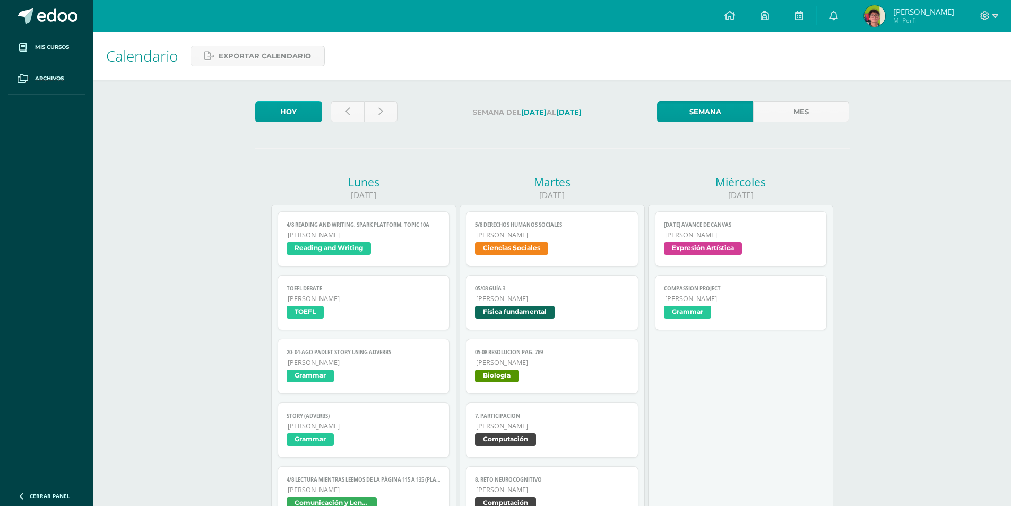
click at [882, 13] on img at bounding box center [874, 15] width 21 height 21
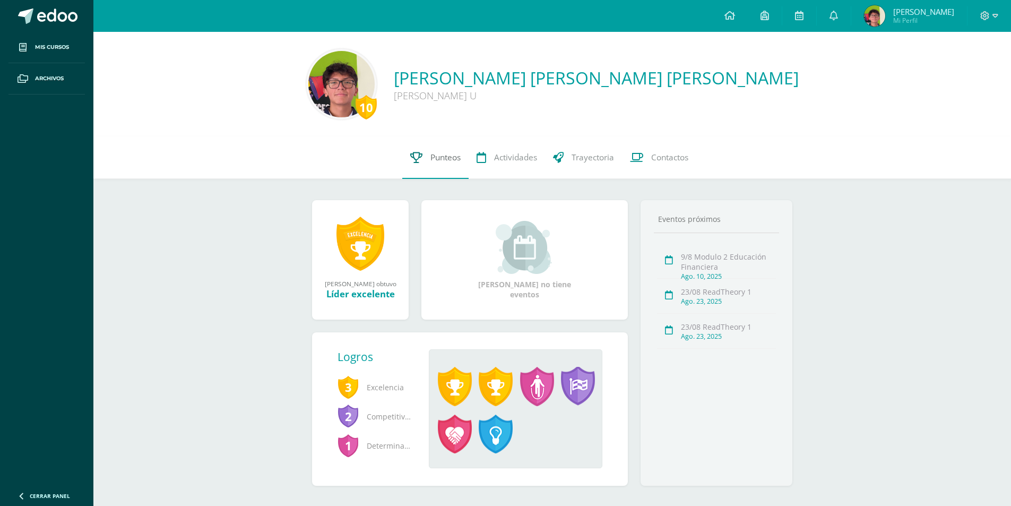
click at [440, 152] on span "Punteos" at bounding box center [446, 157] width 30 height 11
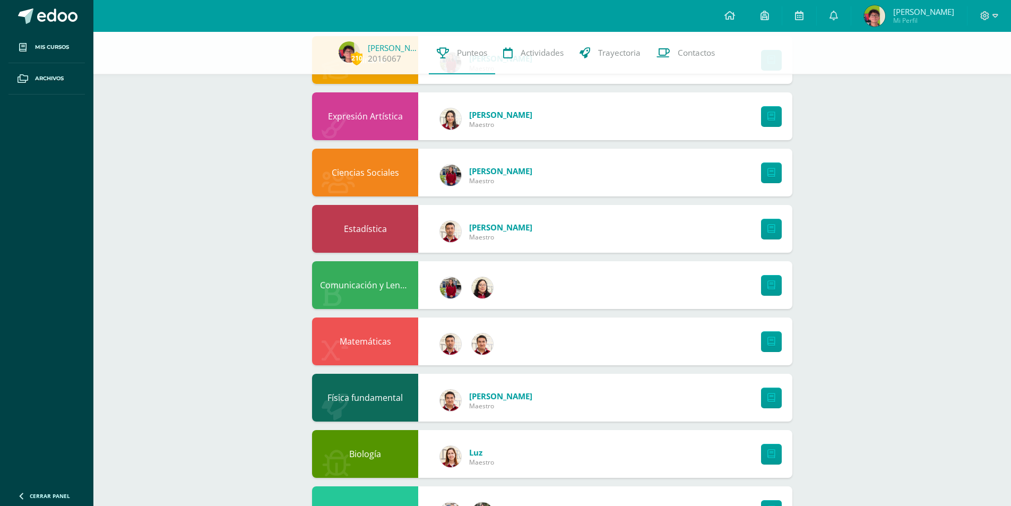
scroll to position [265, 0]
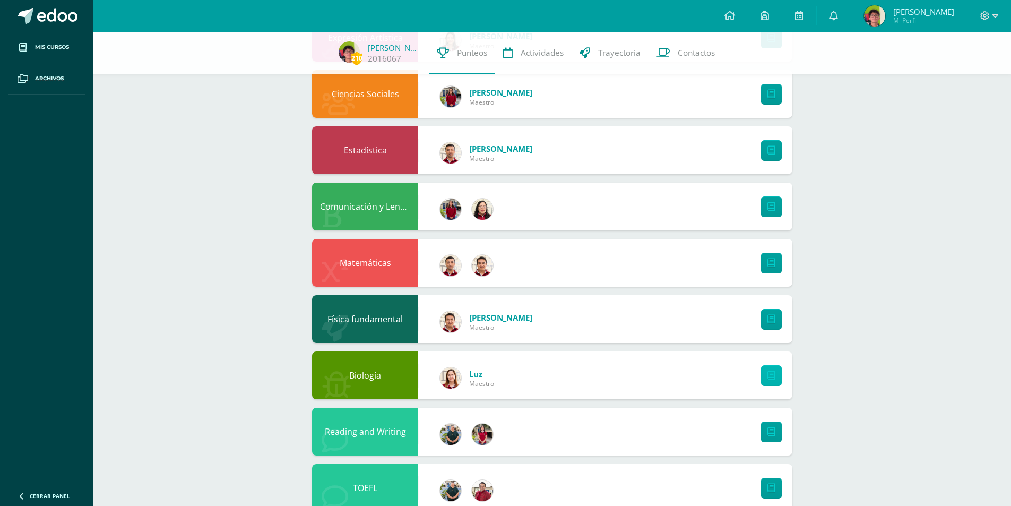
click at [776, 380] on link at bounding box center [771, 375] width 21 height 21
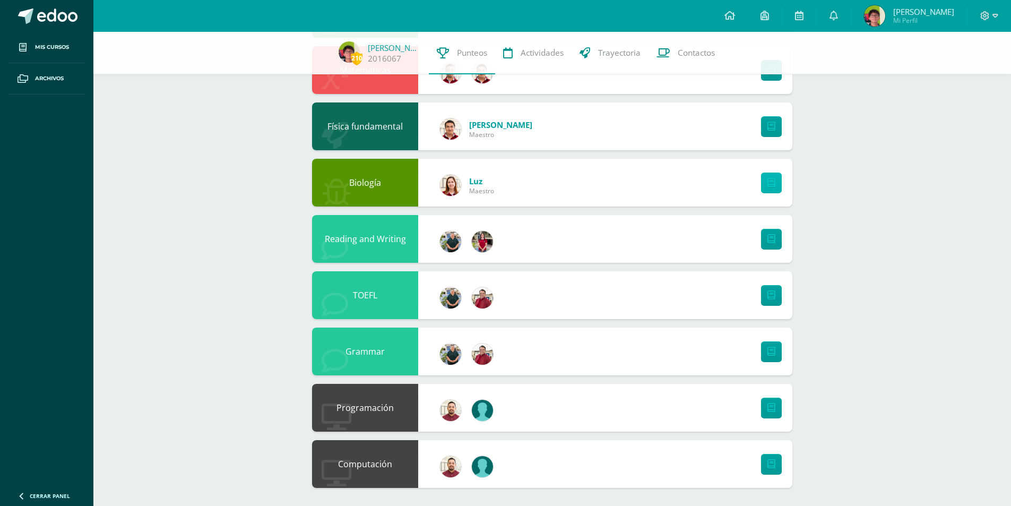
scroll to position [461, 0]
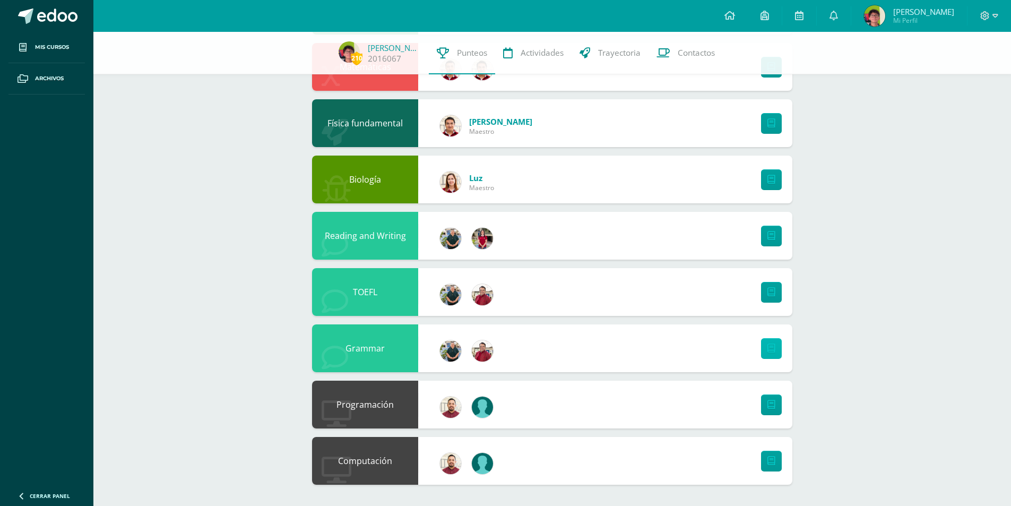
click at [779, 345] on link at bounding box center [771, 348] width 21 height 21
click at [748, 20] on link at bounding box center [730, 16] width 36 height 32
